Goal: Information Seeking & Learning: Find specific page/section

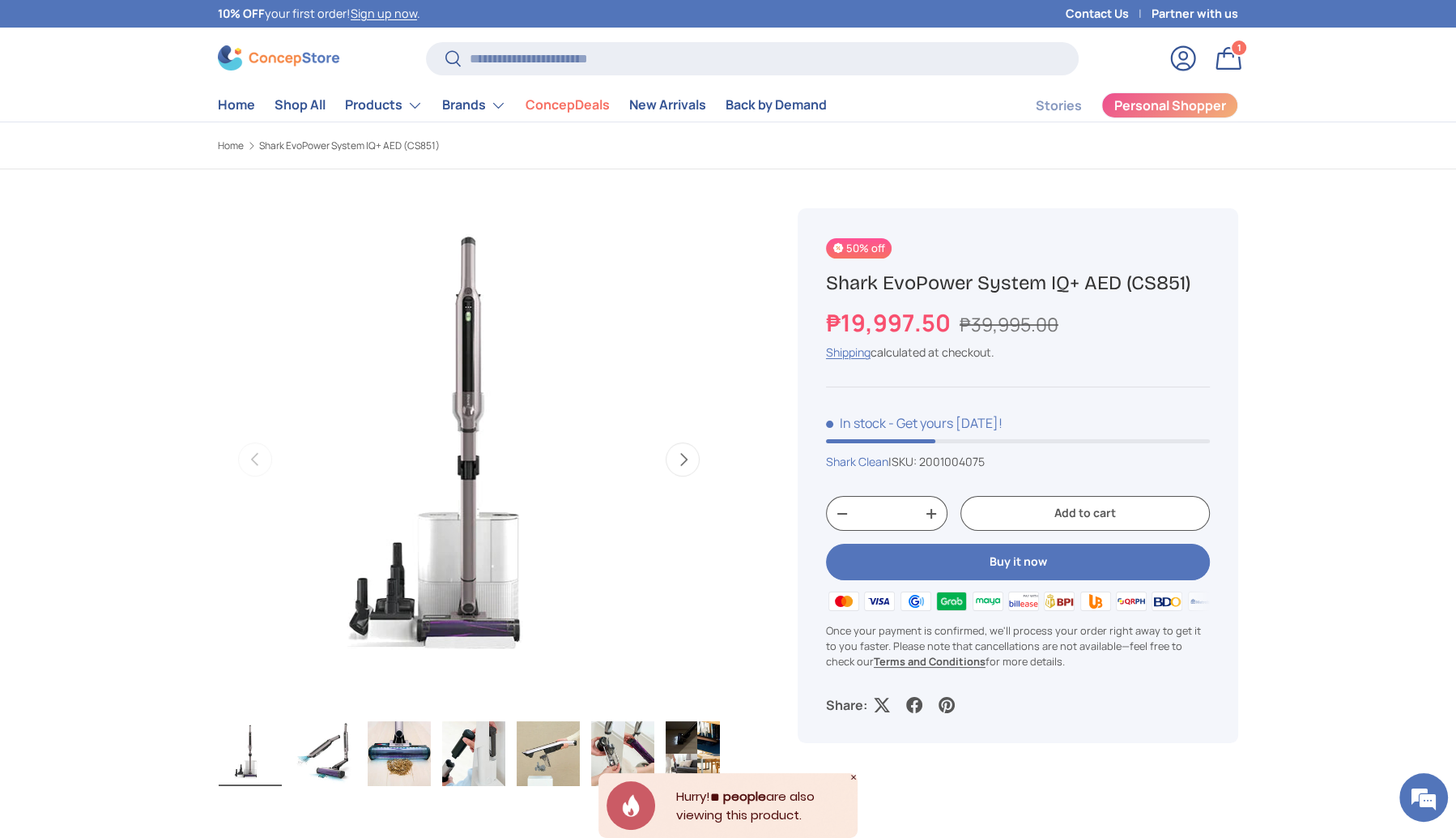
click at [258, 54] on img at bounding box center [278, 58] width 122 height 25
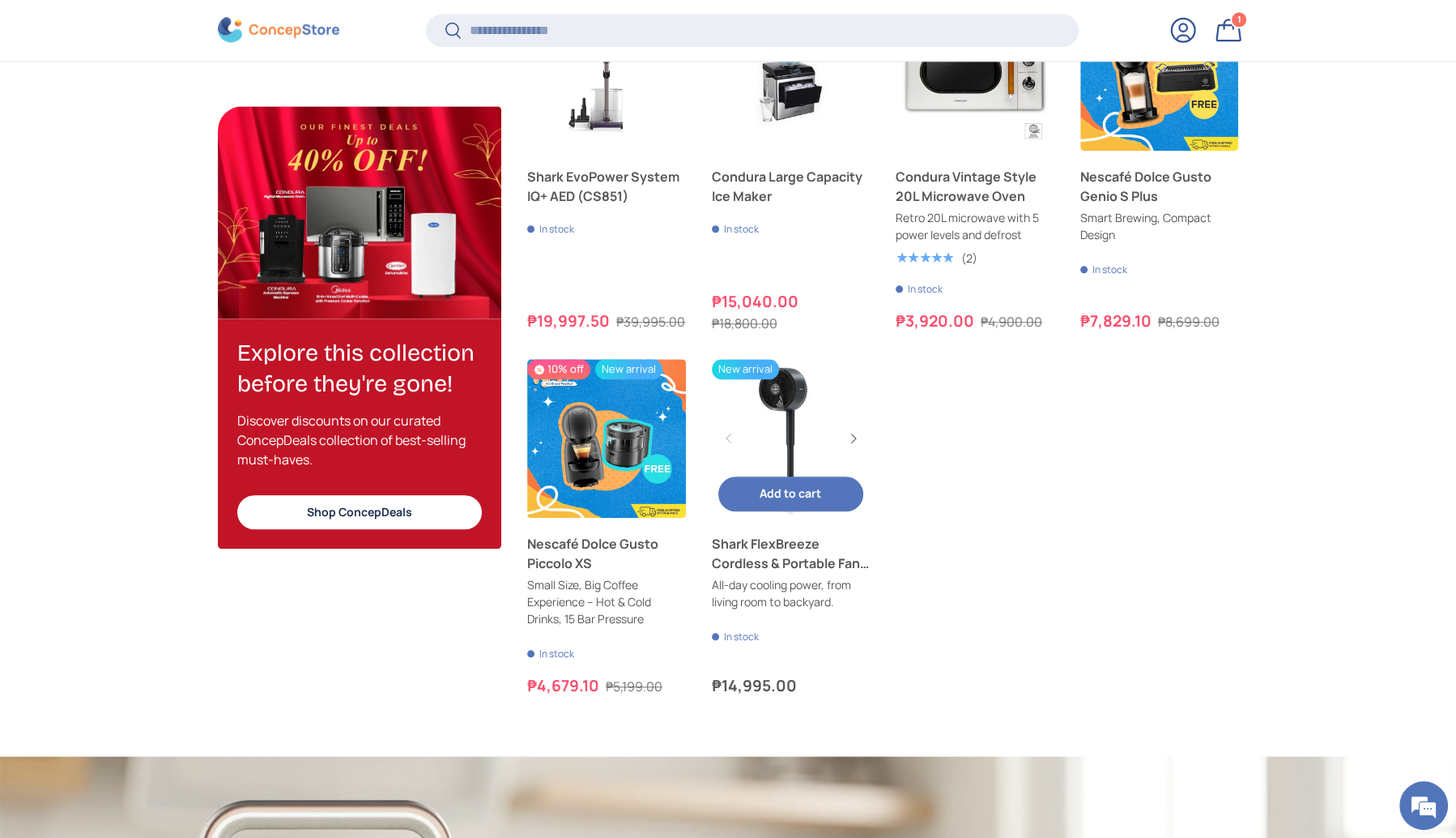
scroll to position [1766, 0]
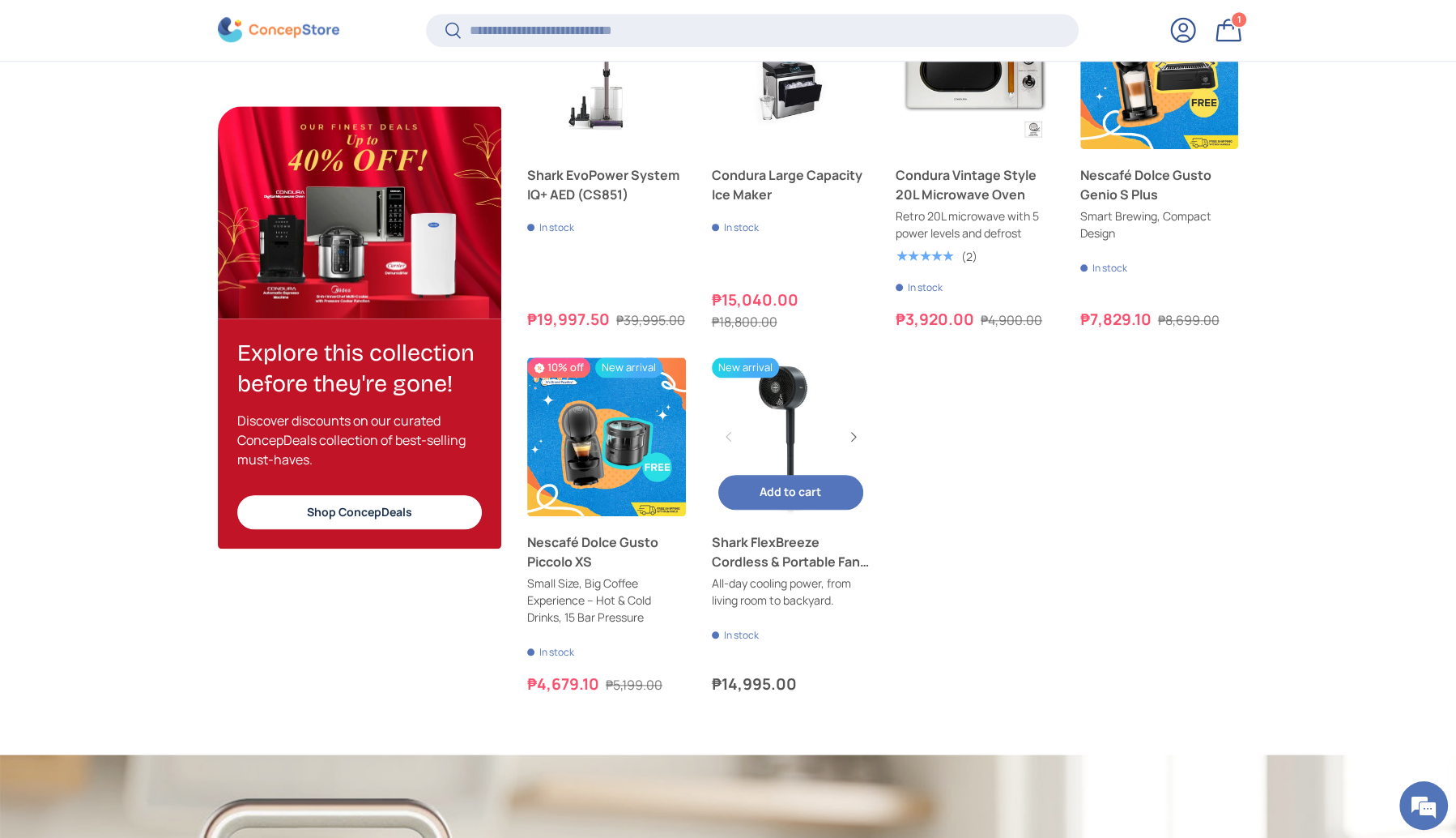
click at [803, 413] on link "Shark FlexBreeze Cordless & Portable Fan (FA221PH)" at bounding box center [791, 437] width 159 height 159
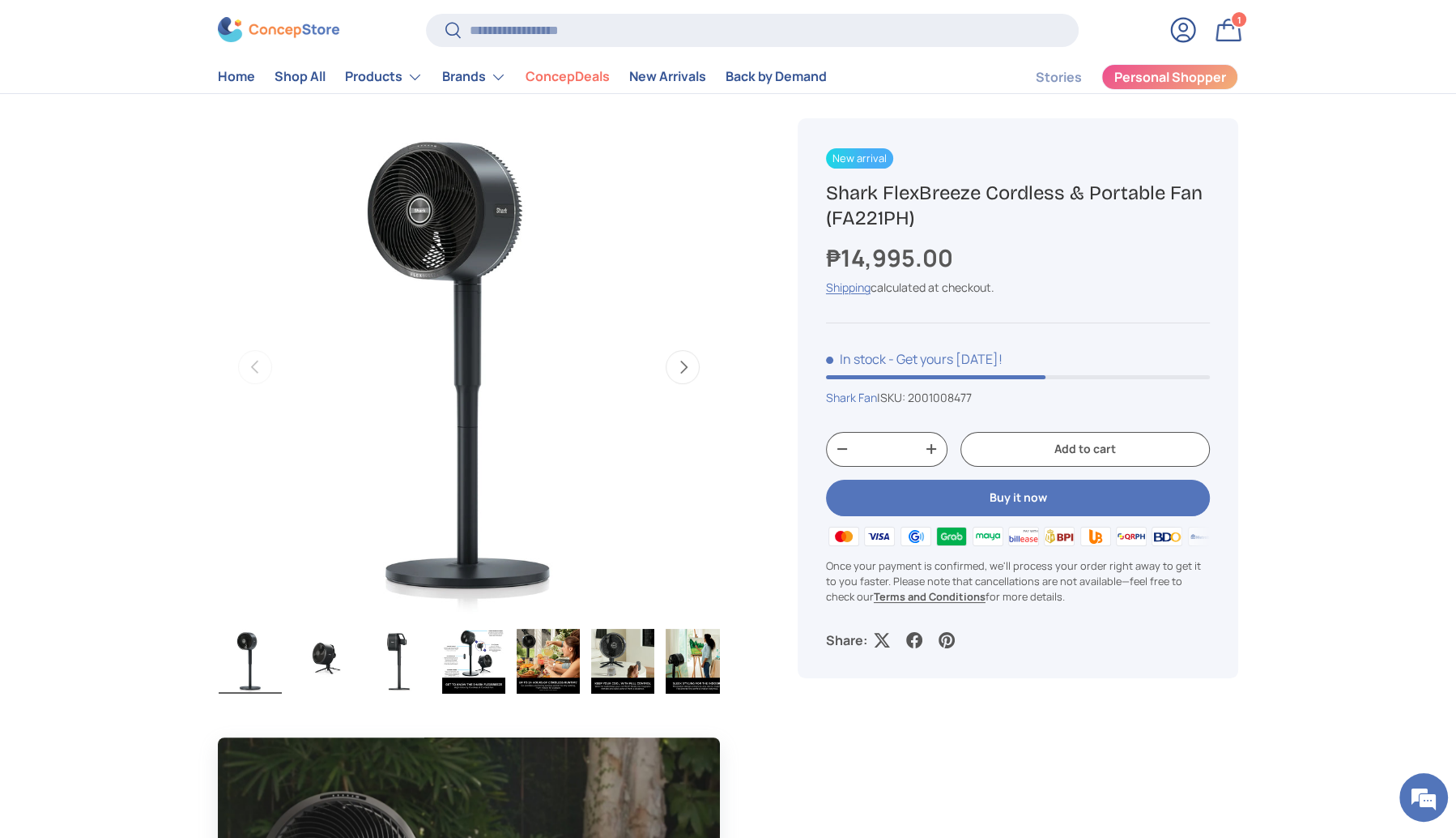
scroll to position [75, 0]
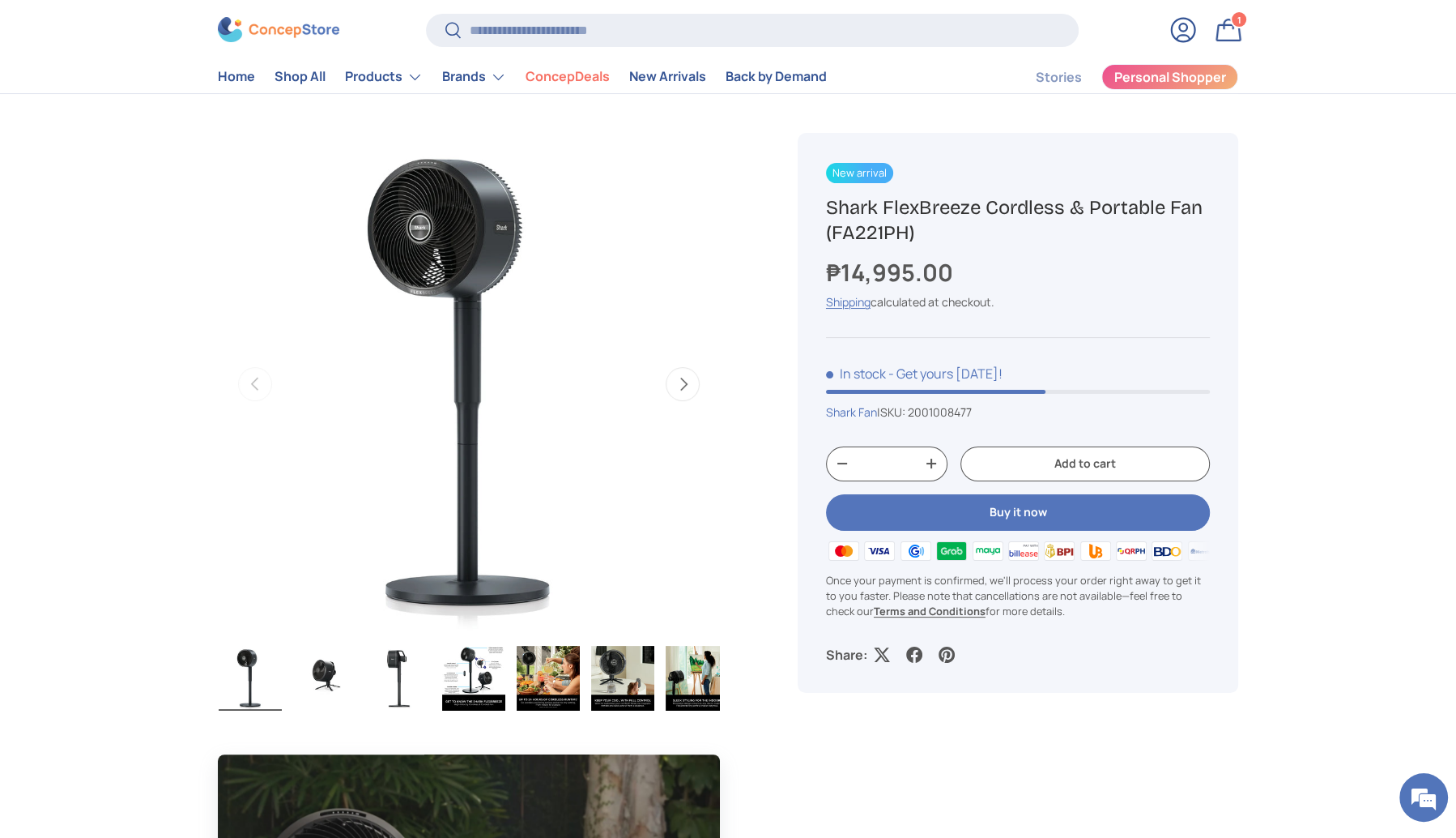
click at [491, 682] on img "Gallery Viewer" at bounding box center [474, 678] width 63 height 65
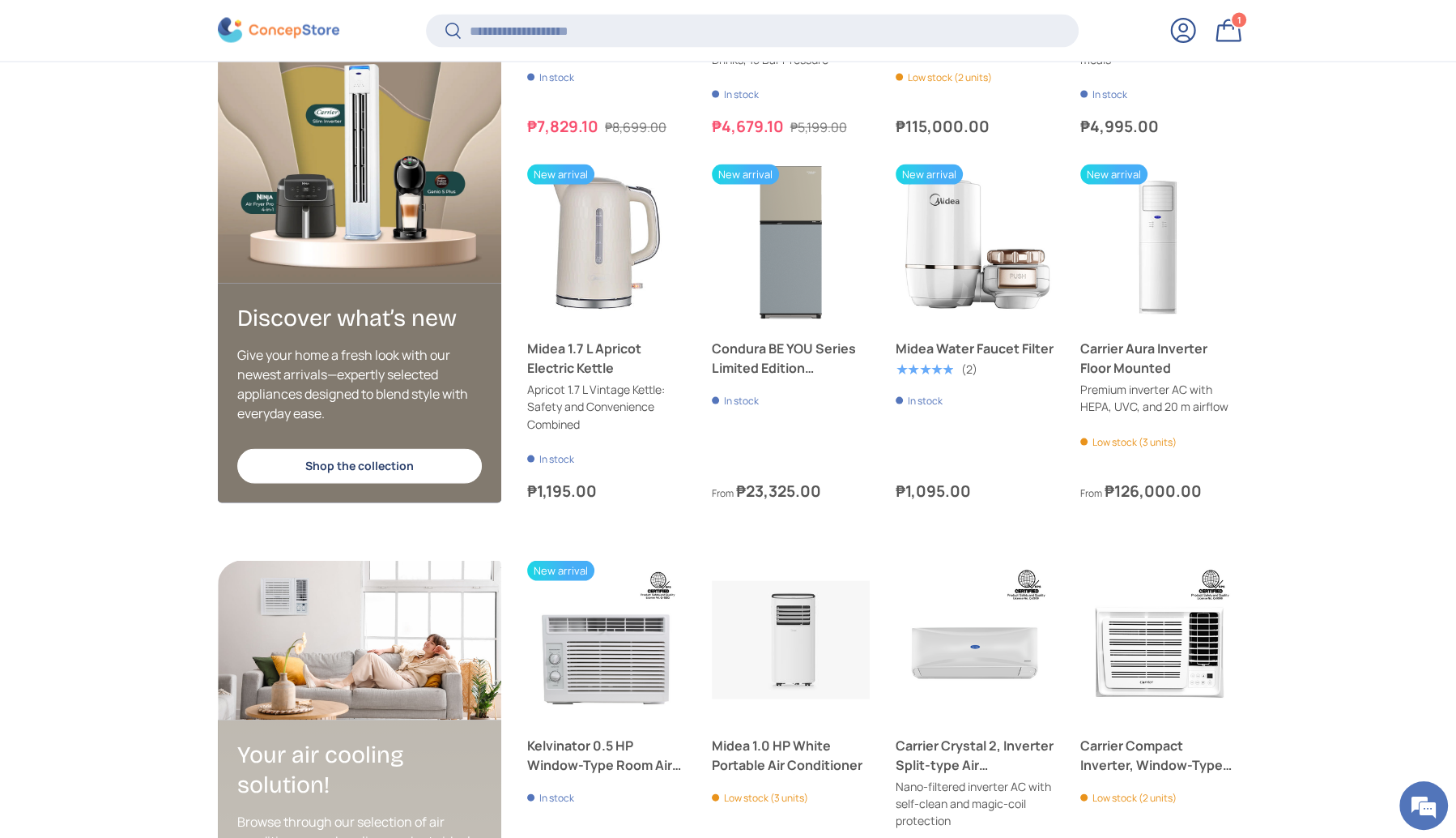
scroll to position [3491, 0]
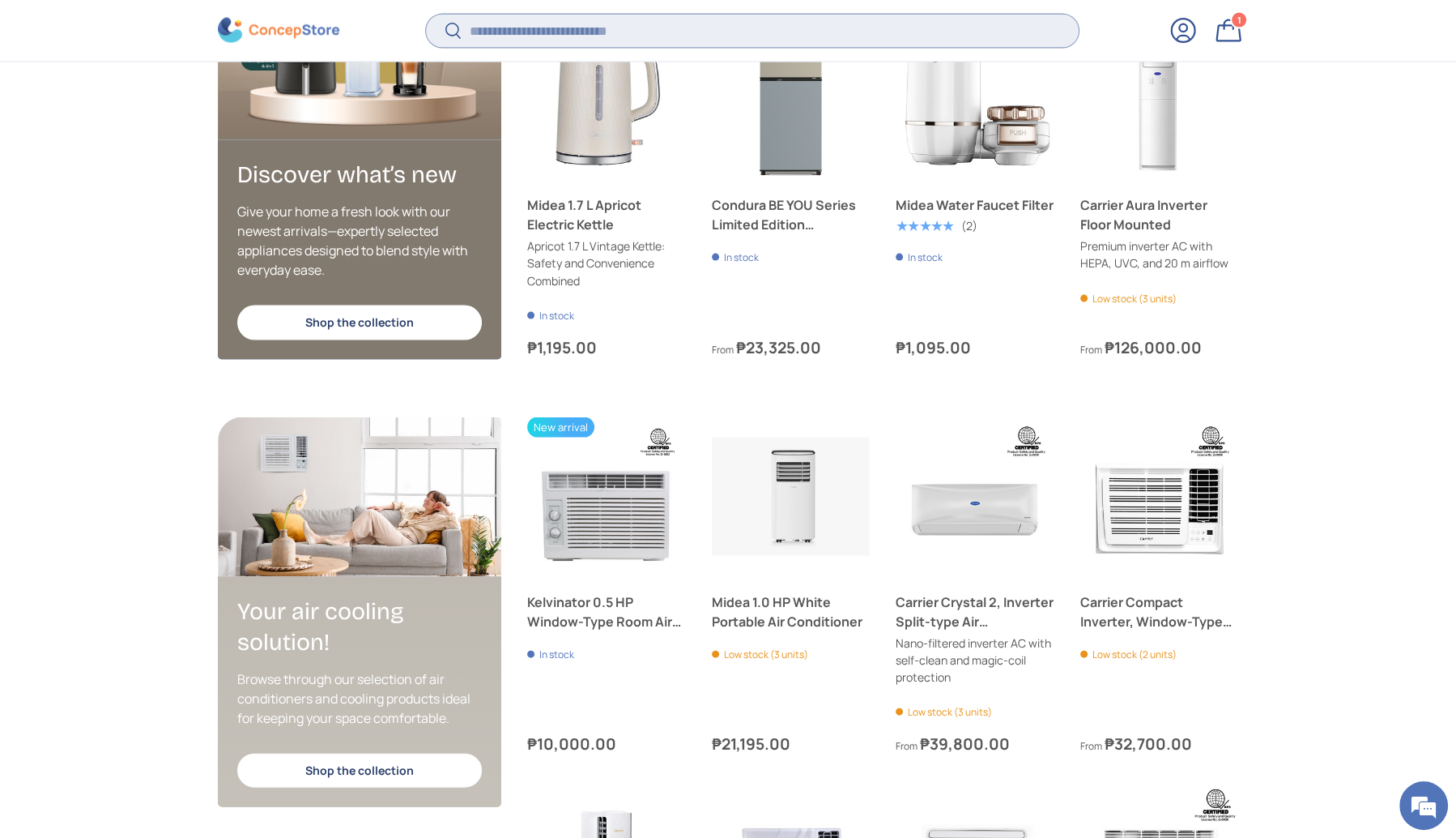
click at [467, 31] on input "Search" at bounding box center [752, 31] width 653 height 33
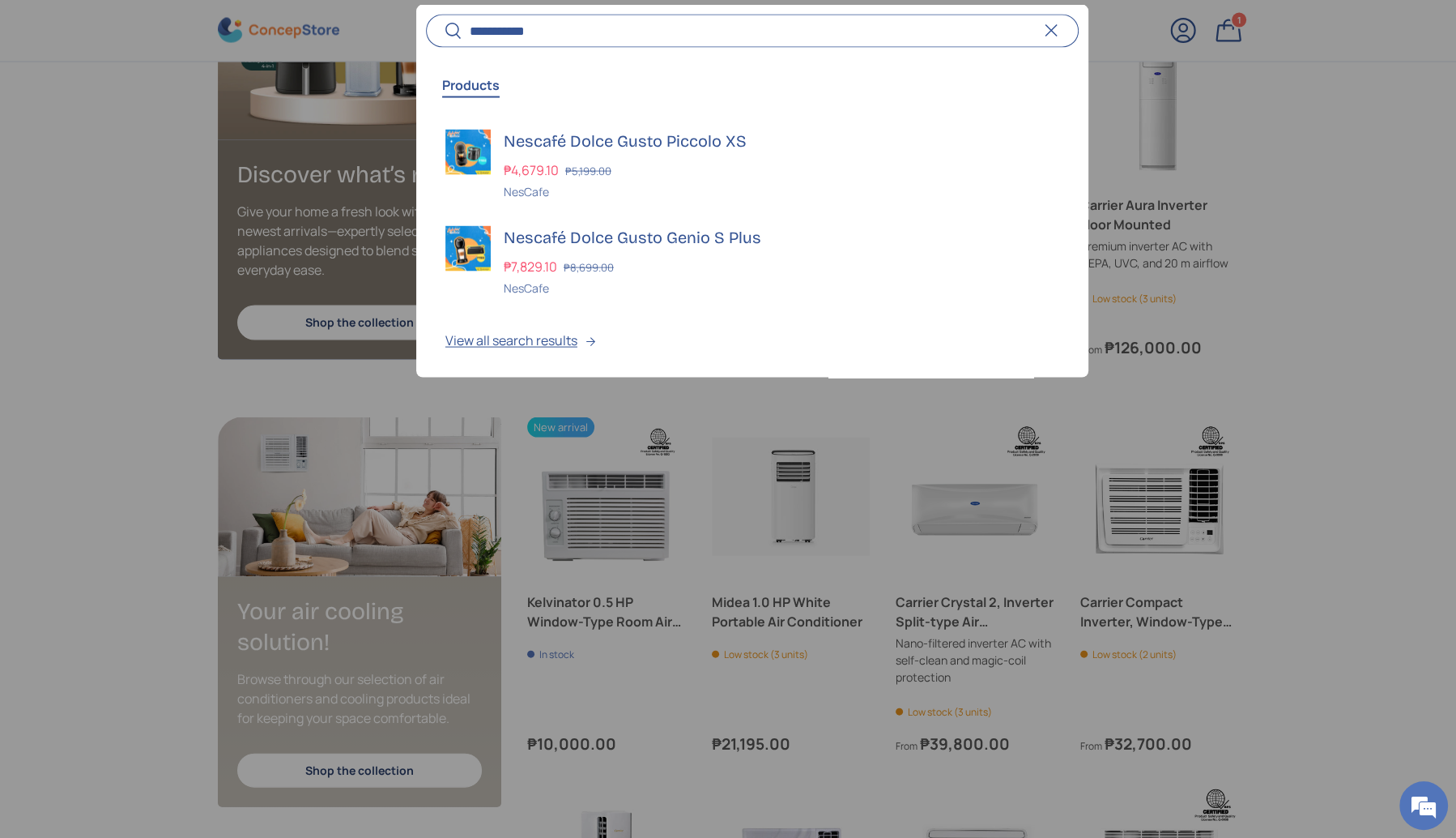
type input "**********"
click at [426, 13] on button "Search" at bounding box center [444, 32] width 36 height 38
